Goal: Register for event/course

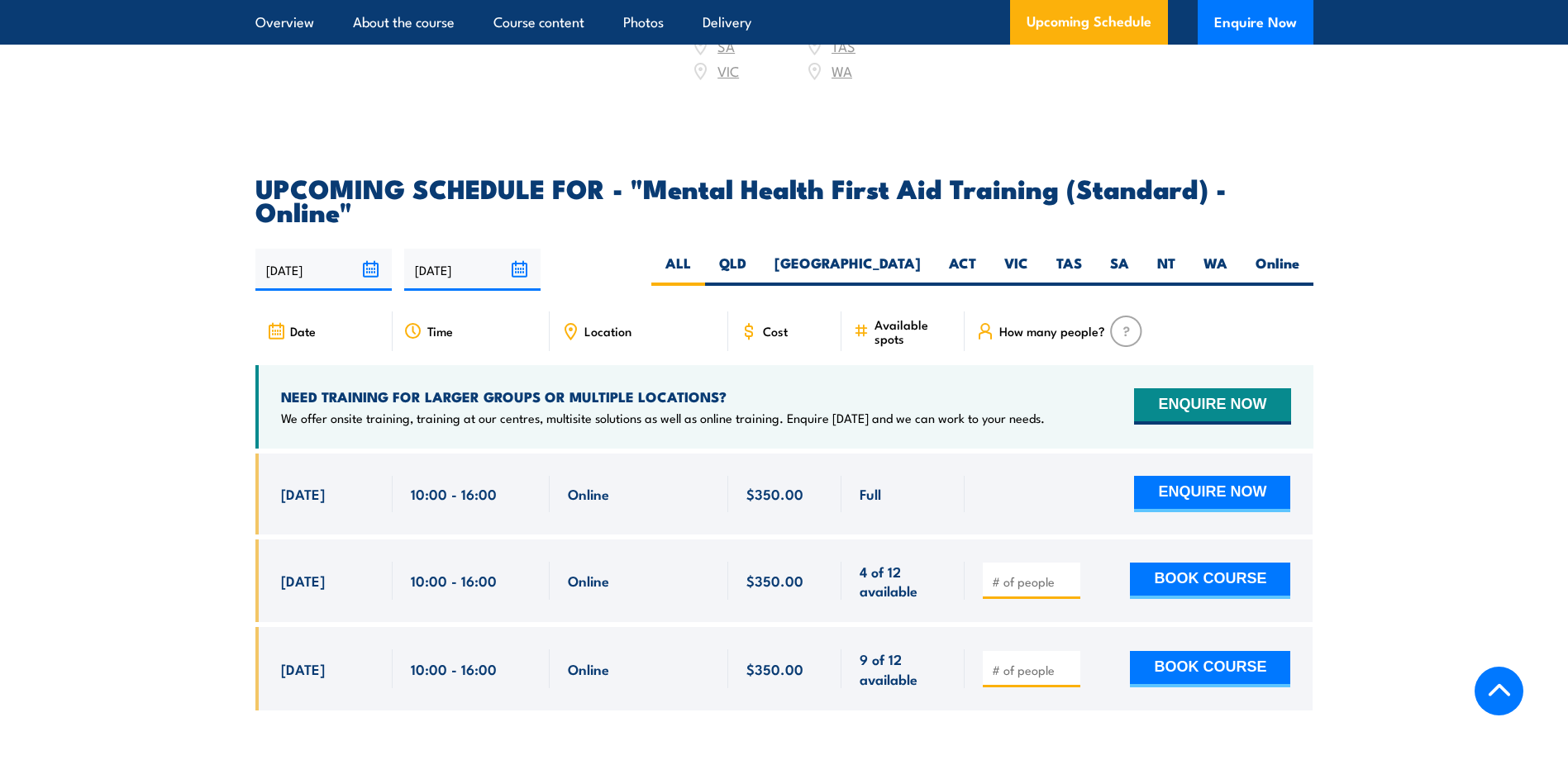
scroll to position [3224, 0]
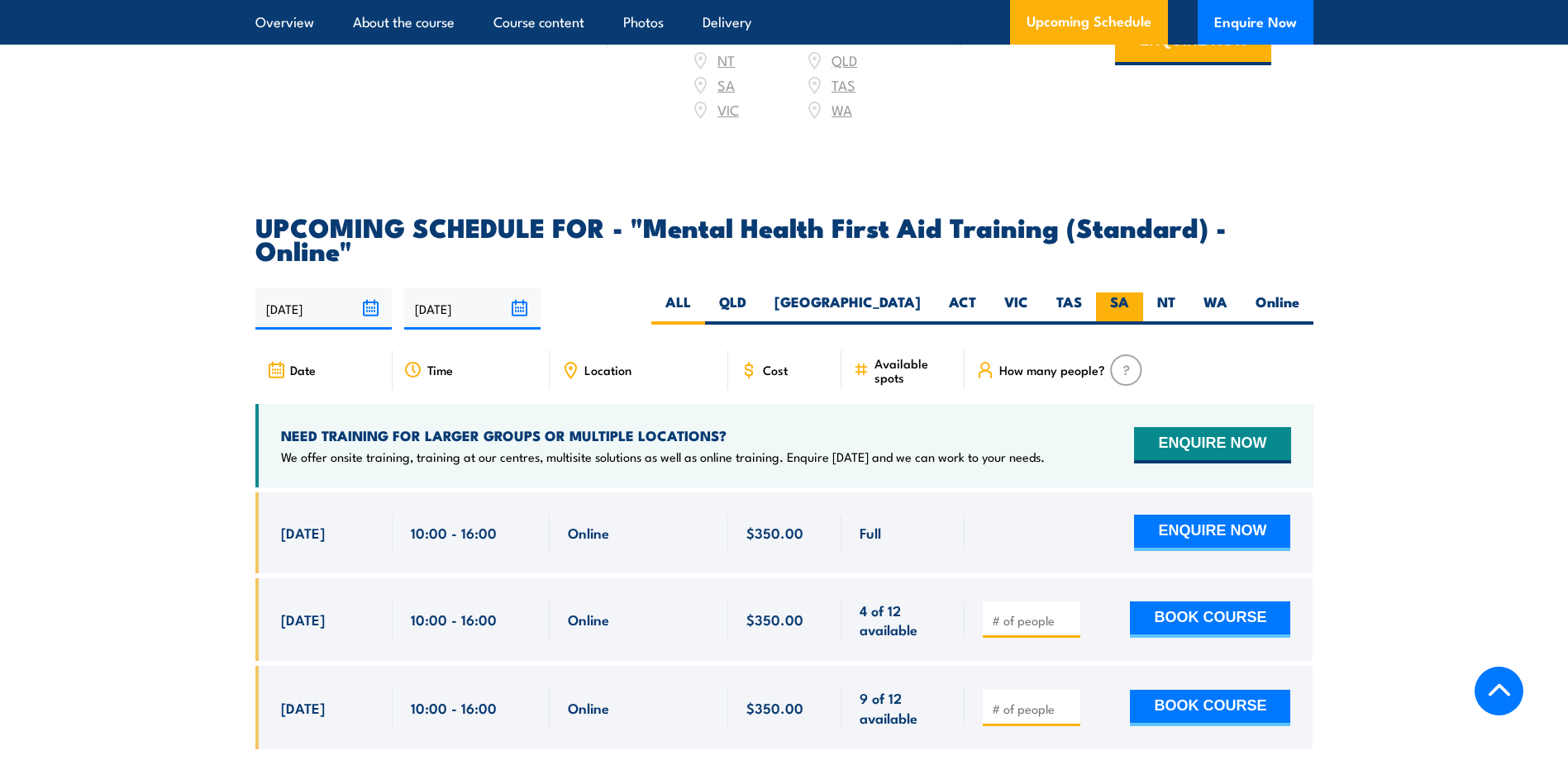
click at [1141, 292] on label "SA" at bounding box center [1119, 308] width 47 height 32
click at [1139, 292] on input "SA" at bounding box center [1134, 297] width 10 height 10
radio input "true"
click at [1173, 292] on label "NT" at bounding box center [1166, 308] width 46 height 32
click at [1175, 292] on input "NT" at bounding box center [1180, 297] width 10 height 10
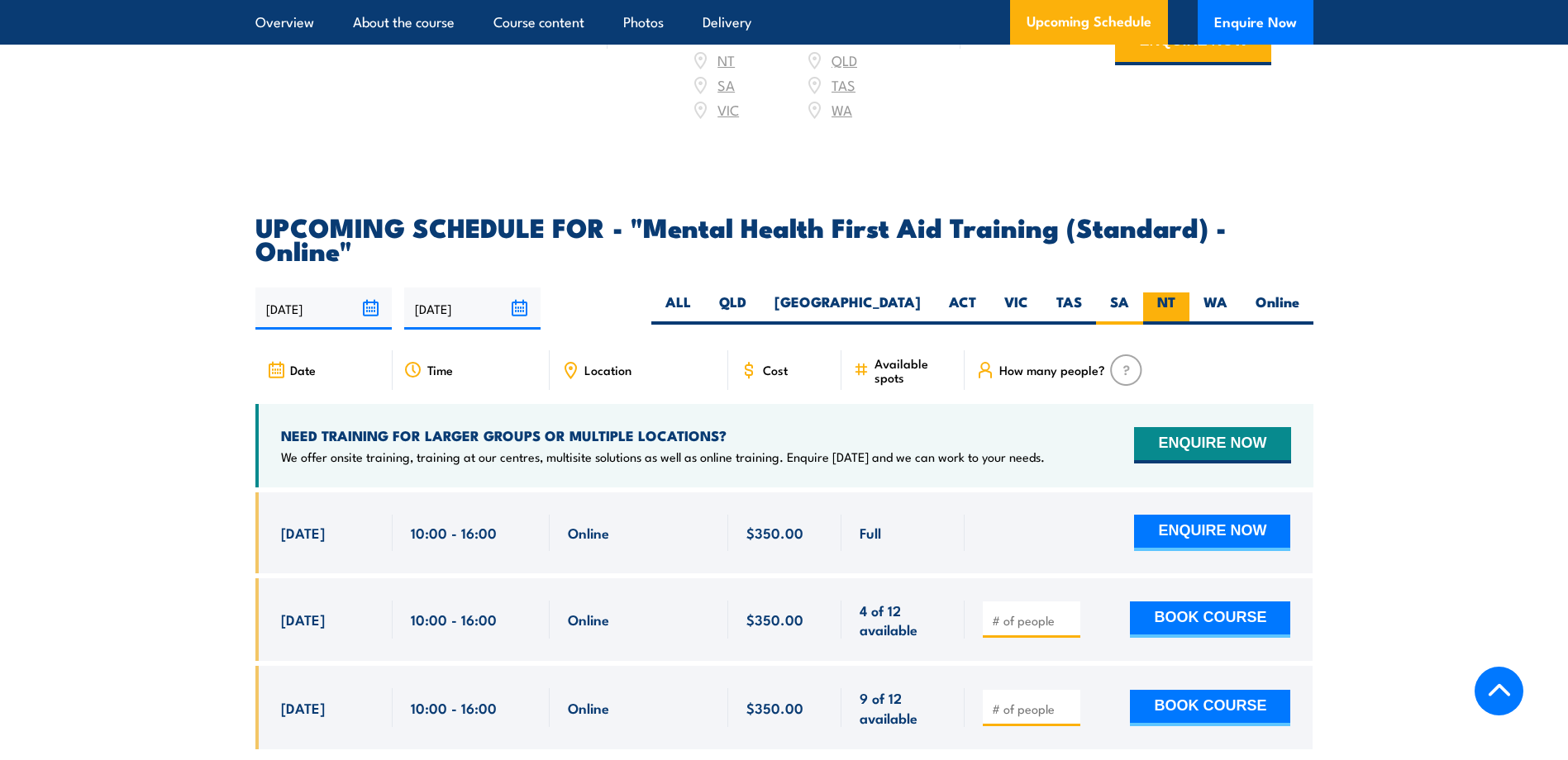
radio input "true"
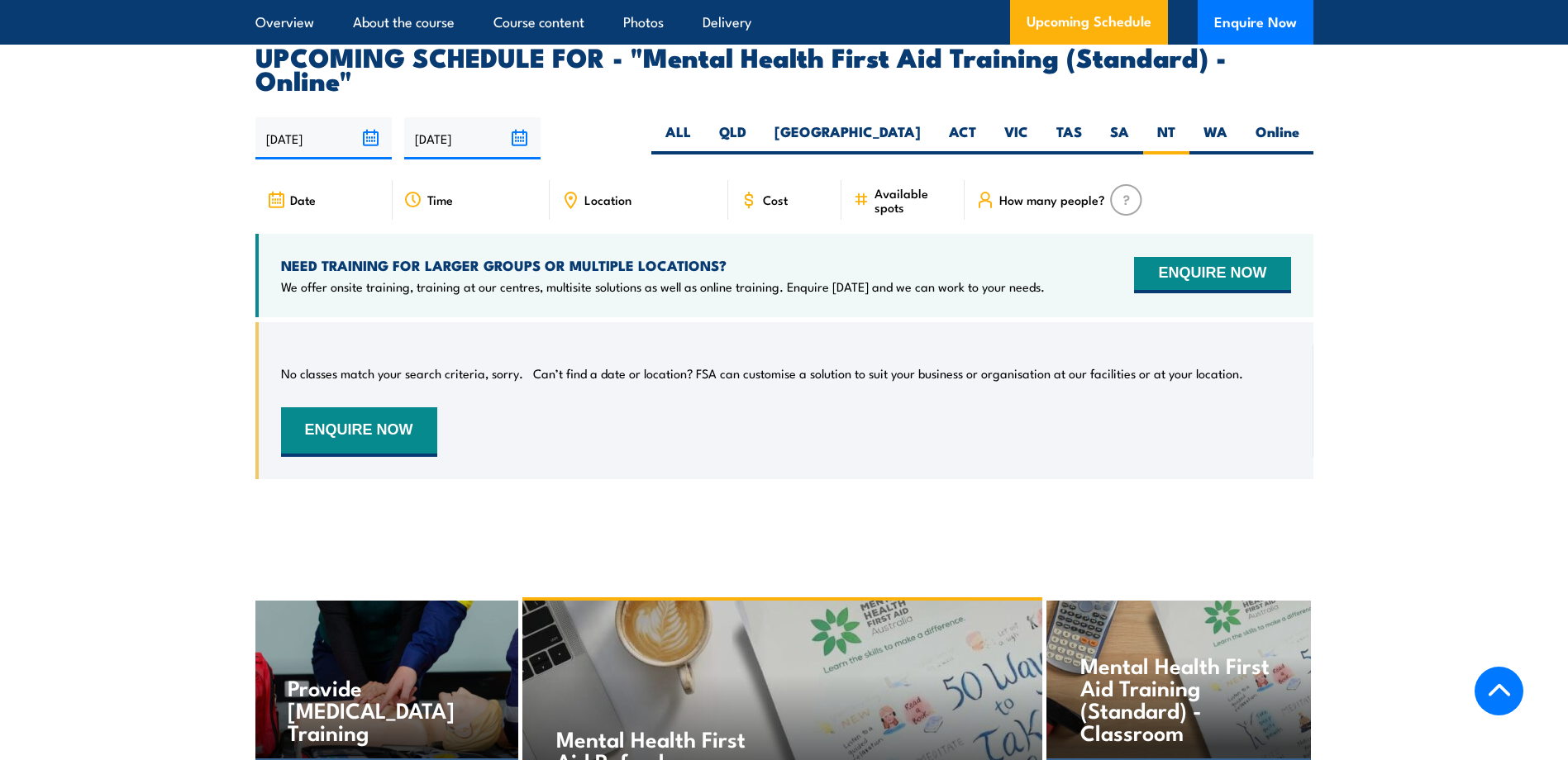
scroll to position [3311, 0]
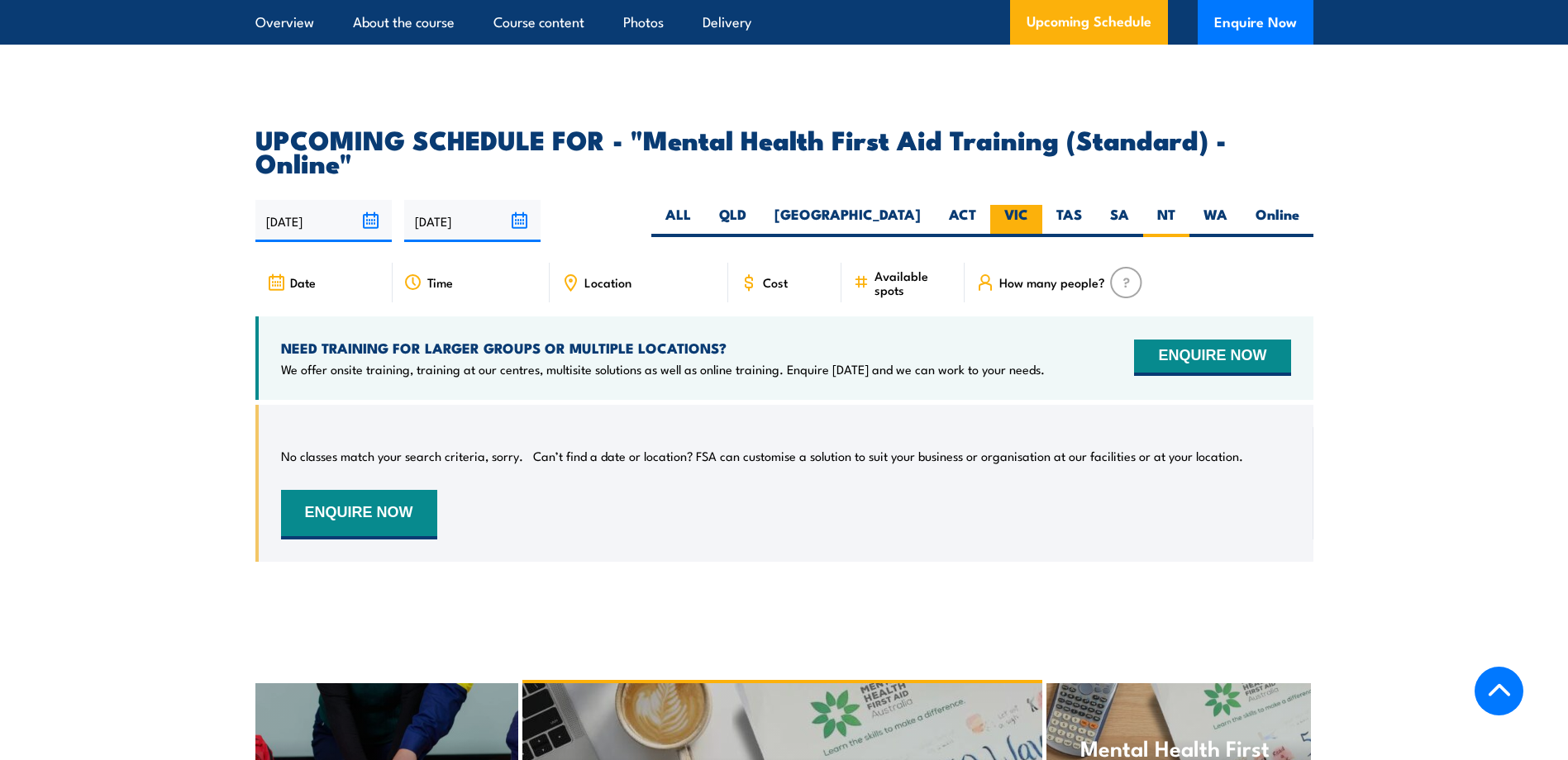
click at [1010, 205] on label "VIC" at bounding box center [1016, 221] width 52 height 32
click at [1028, 205] on input "VIC" at bounding box center [1033, 210] width 10 height 10
radio input "true"
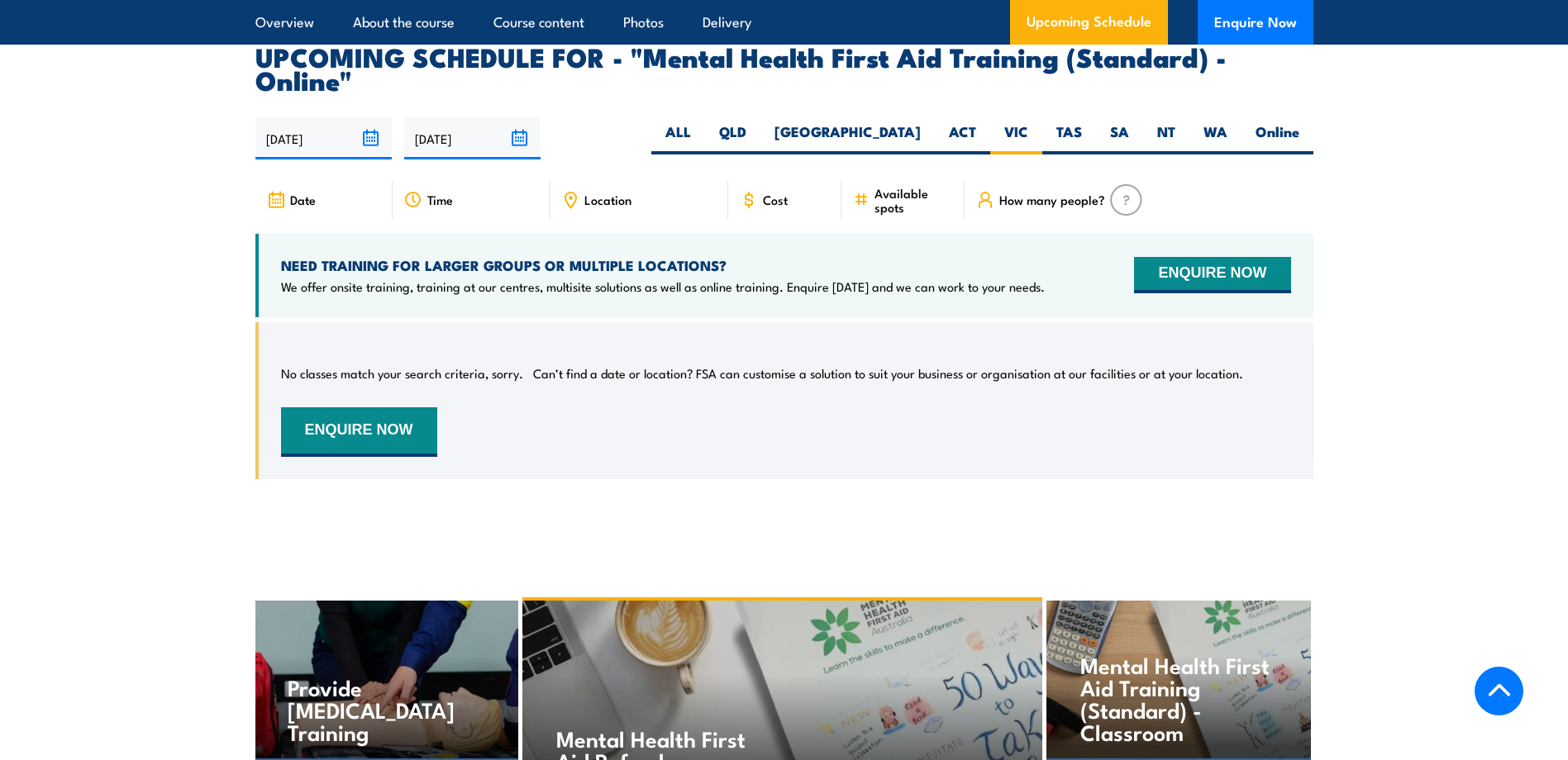
scroll to position [3311, 0]
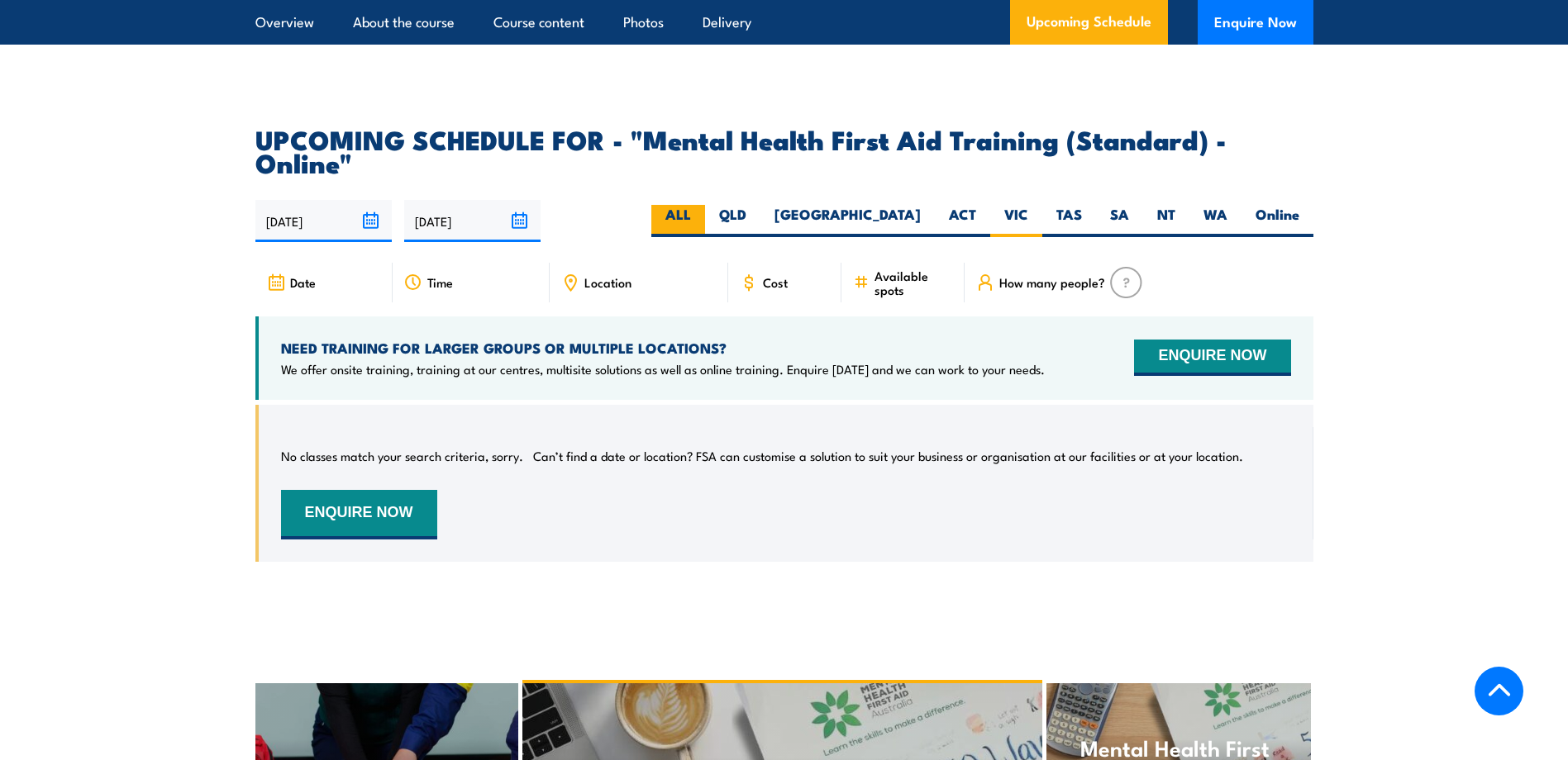
click at [705, 205] on label "ALL" at bounding box center [677, 221] width 54 height 32
click at [702, 205] on input "ALL" at bounding box center [695, 210] width 10 height 10
radio input "true"
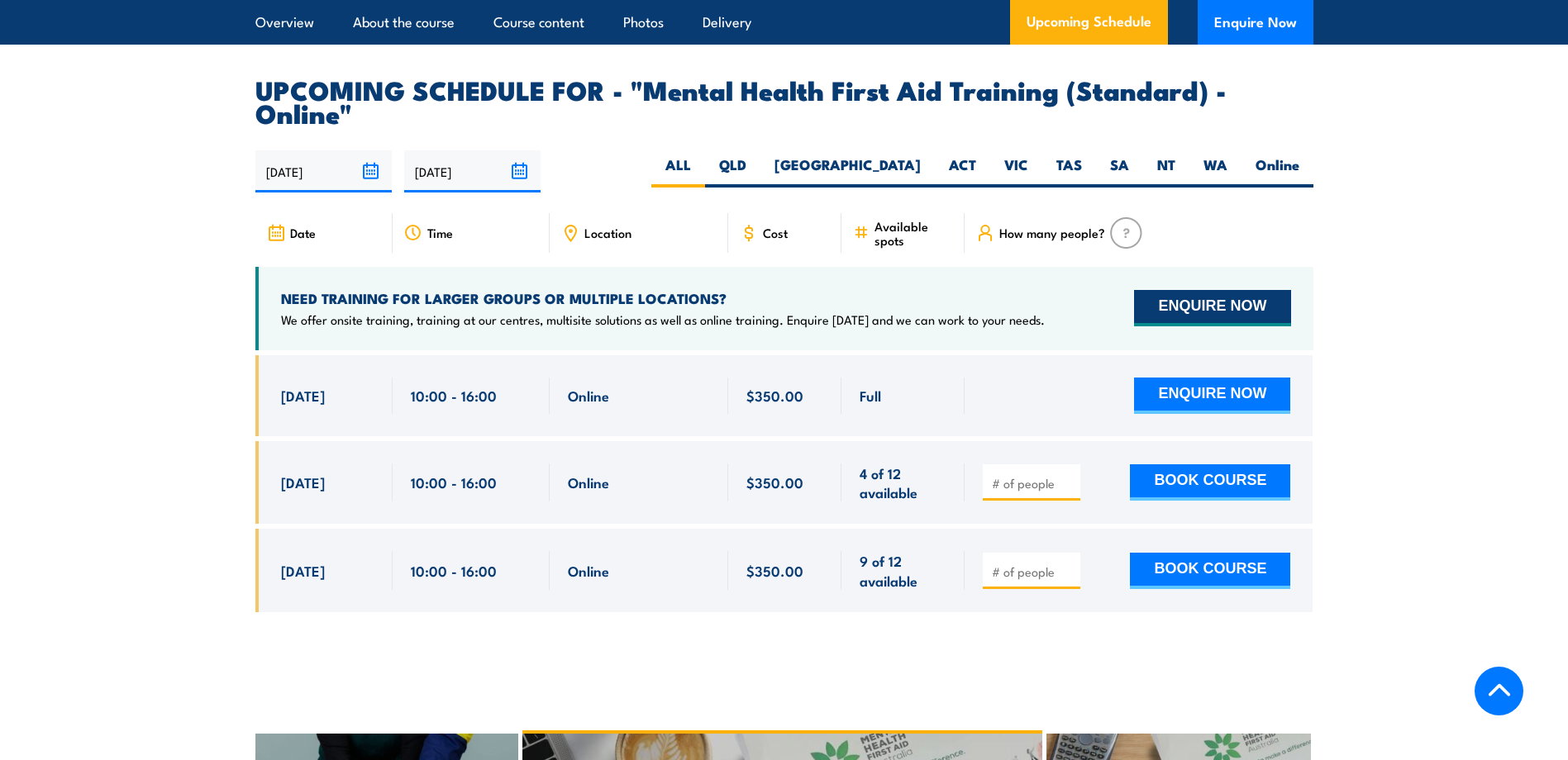
scroll to position [3394, 0]
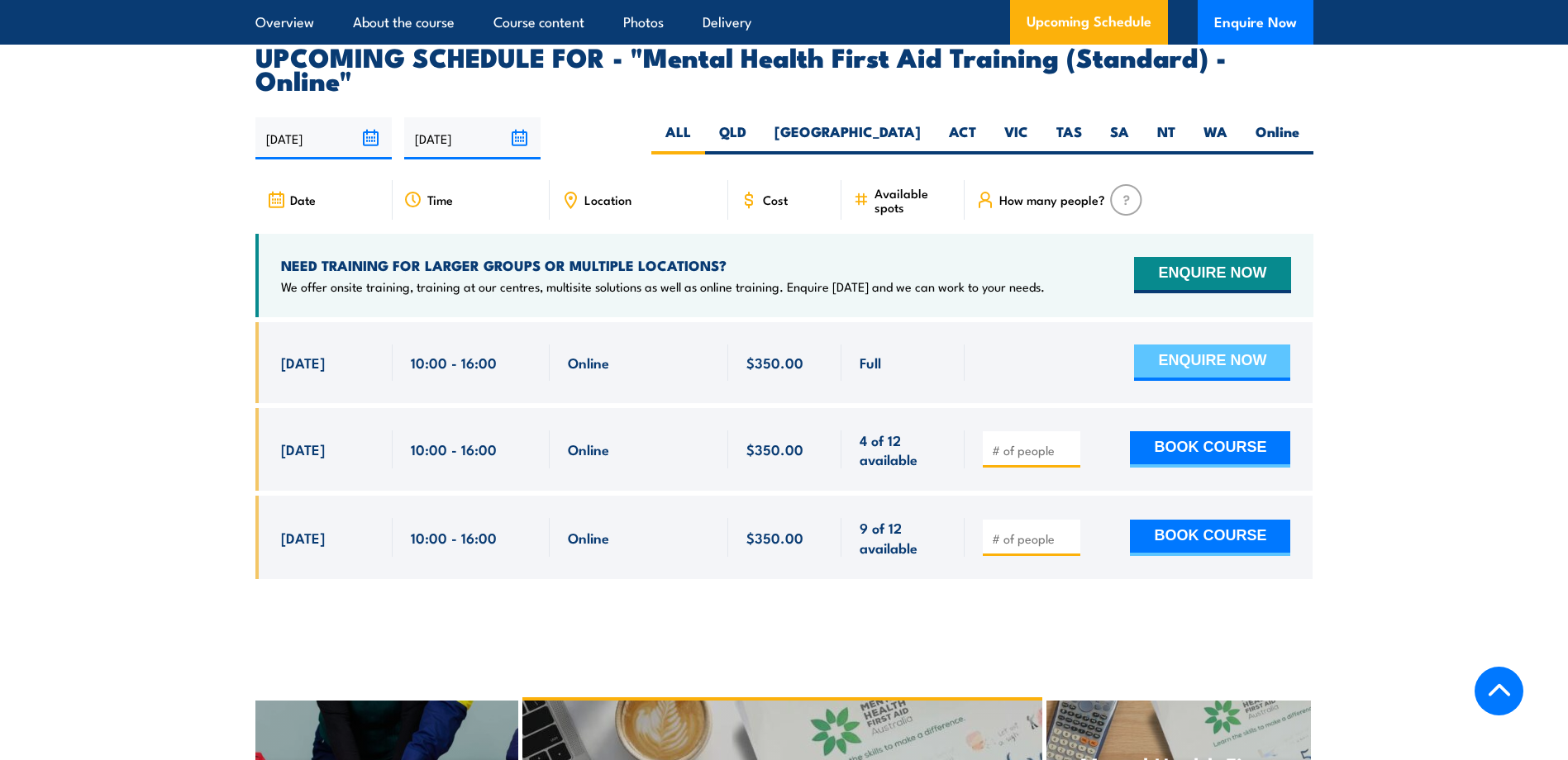
click at [1237, 344] on button "ENQUIRE NOW" at bounding box center [1211, 362] width 157 height 36
